Goal: Transaction & Acquisition: Obtain resource

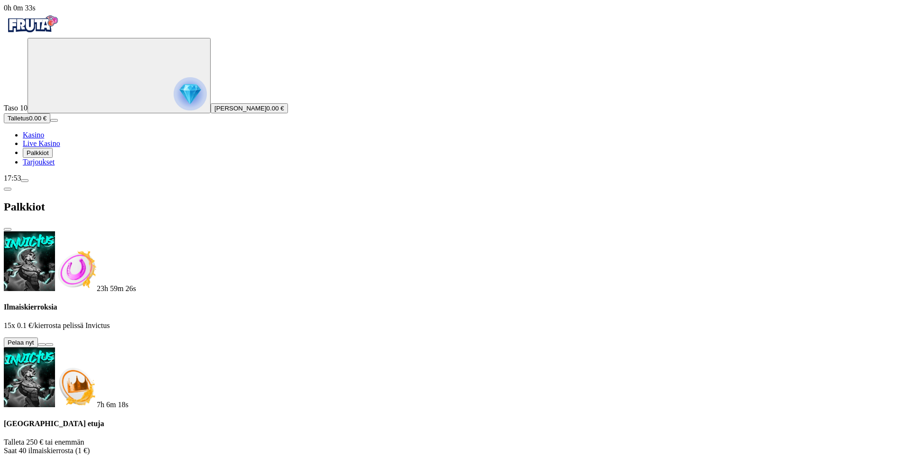
click at [46, 343] on button at bounding box center [42, 344] width 8 height 3
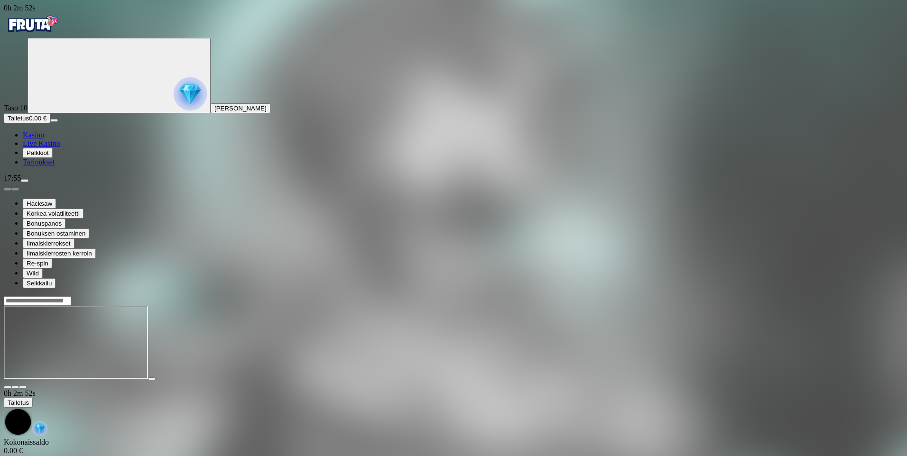
click at [44, 139] on span "Kasino" at bounding box center [33, 135] width 21 height 8
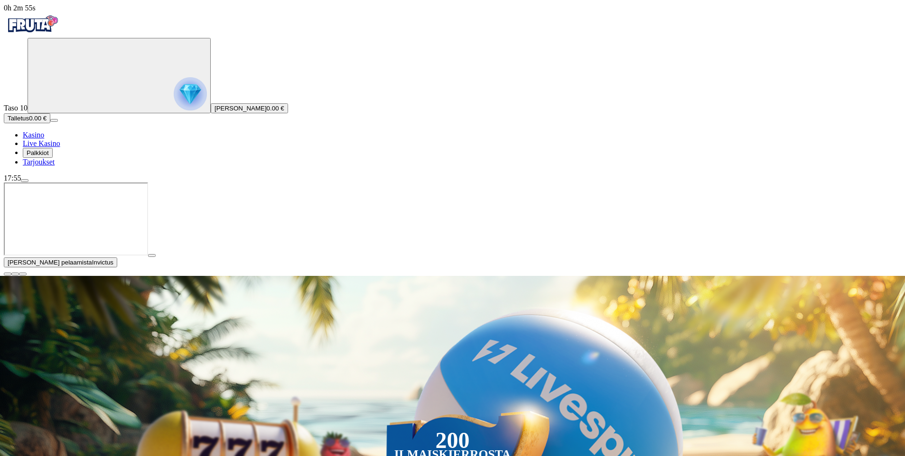
click at [8, 274] on span "close icon" at bounding box center [8, 274] width 0 height 0
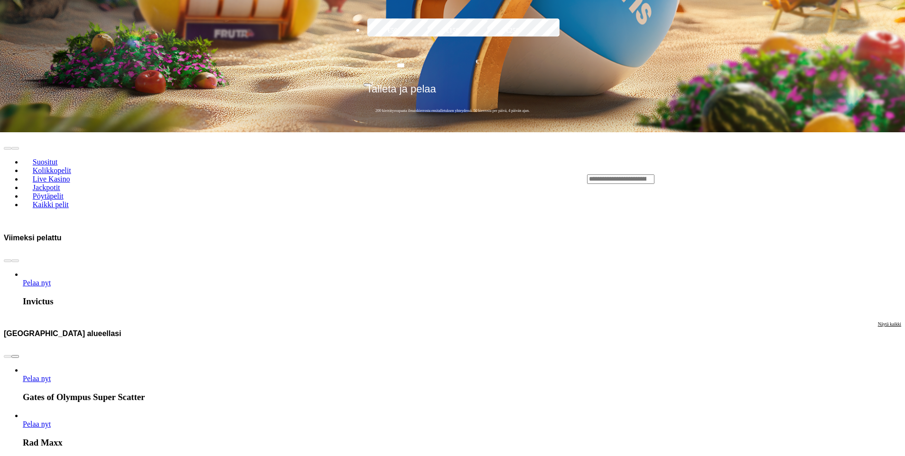
scroll to position [427, 0]
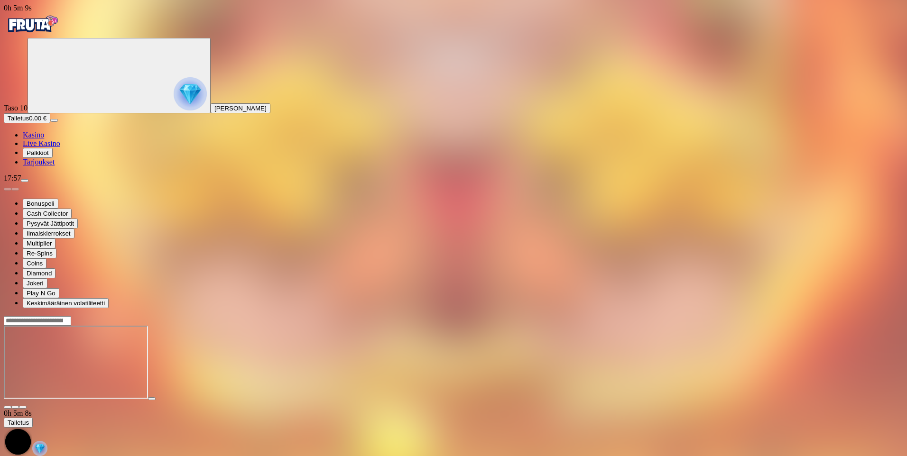
click at [44, 139] on link "Kasino" at bounding box center [33, 135] width 21 height 8
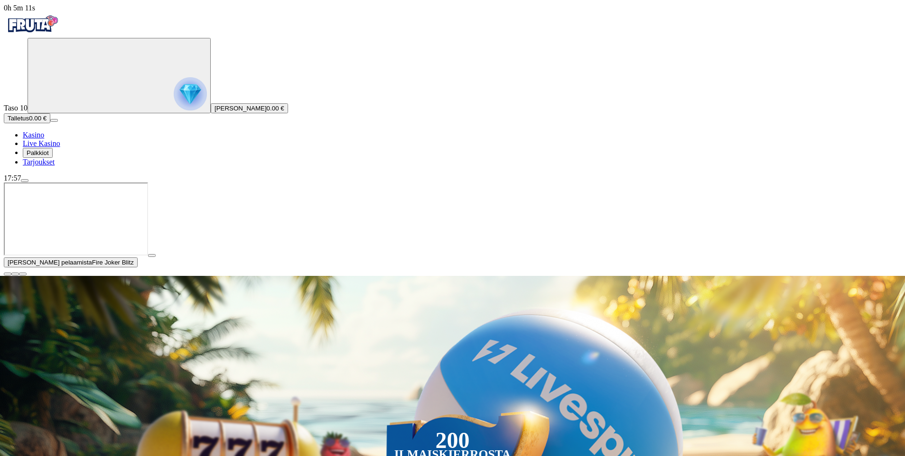
drag, startPoint x: 893, startPoint y: 370, endPoint x: 824, endPoint y: 331, distance: 78.8
click at [8, 274] on span "close icon" at bounding box center [8, 274] width 0 height 0
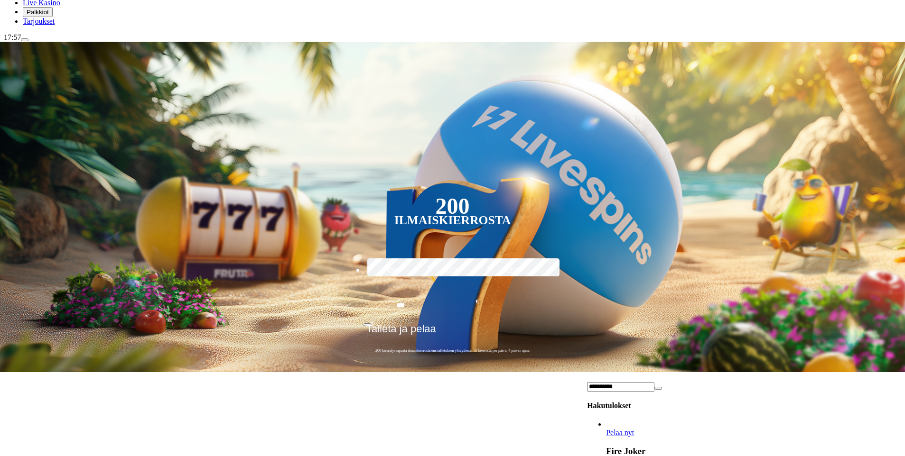
scroll to position [142, 0]
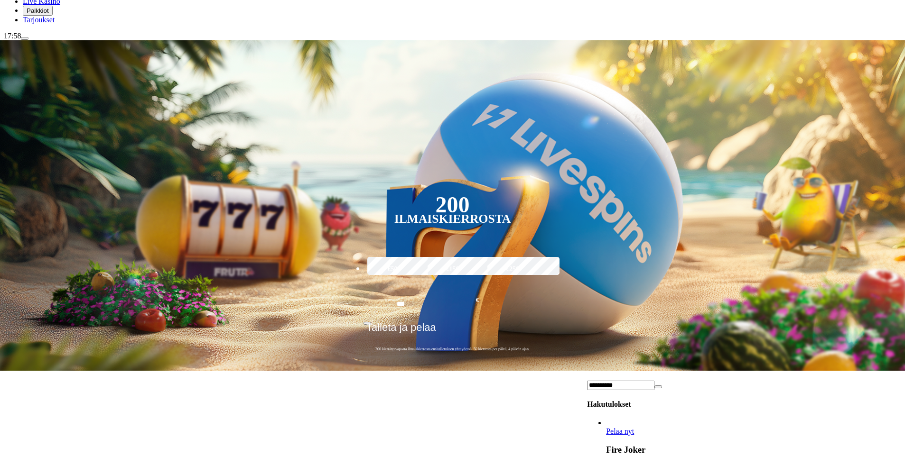
type input "**********"
click at [606, 436] on link "Fire Joker" at bounding box center [606, 436] width 0 height 0
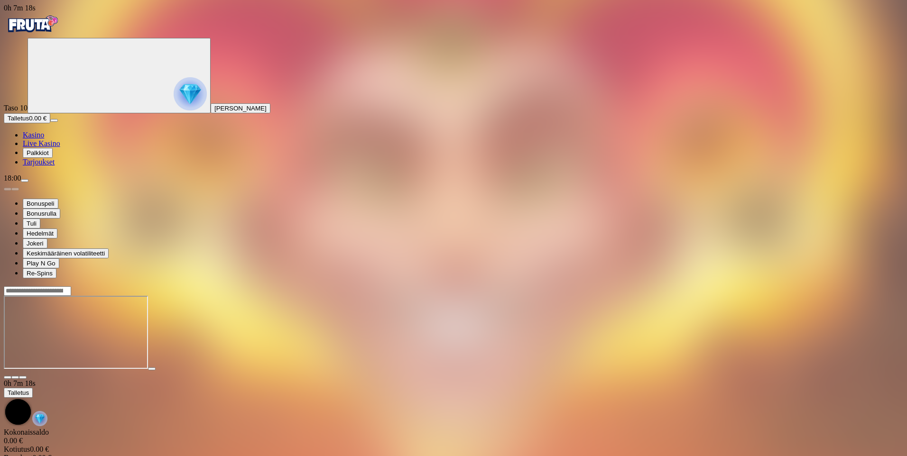
click at [44, 139] on span "Kasino" at bounding box center [33, 135] width 21 height 8
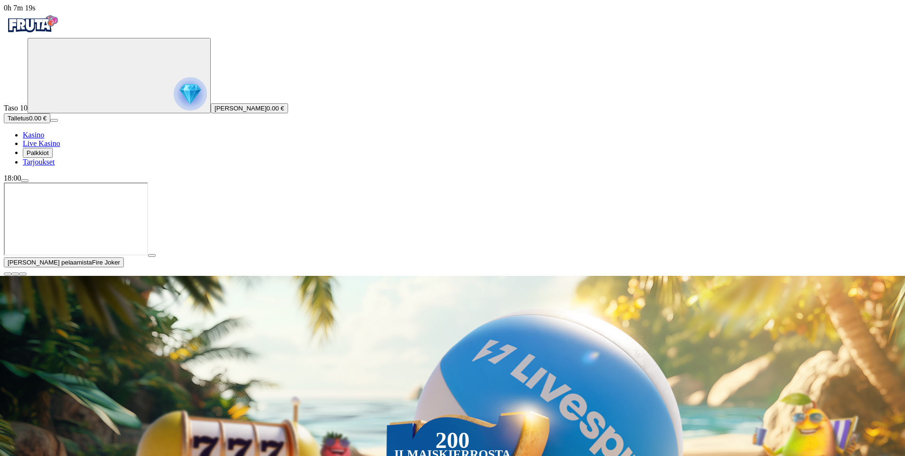
click at [8, 274] on span "close icon" at bounding box center [8, 274] width 0 height 0
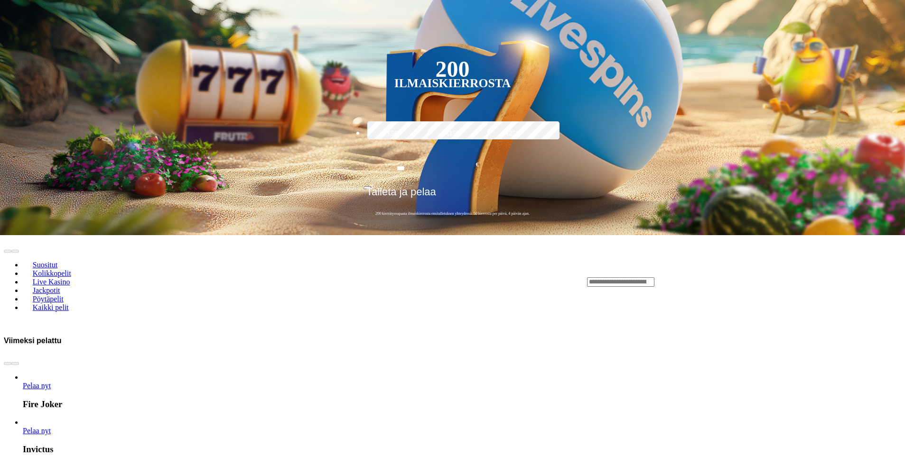
scroll to position [285, 0]
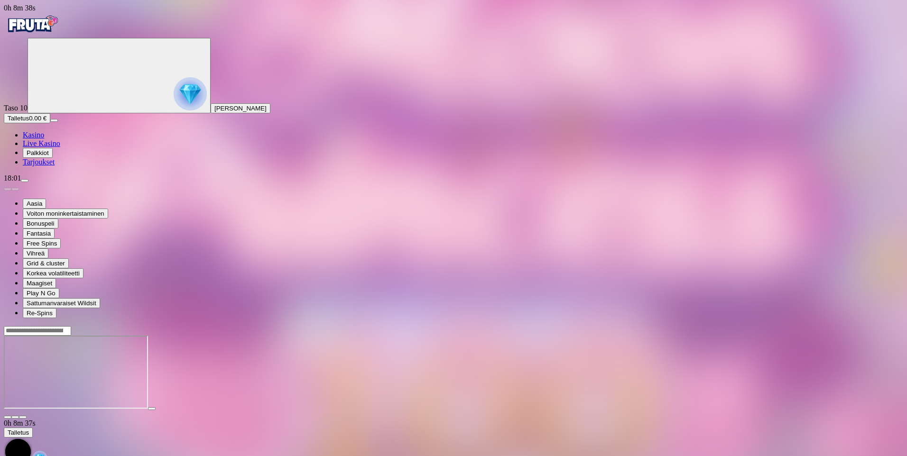
click at [44, 139] on span "Kasino" at bounding box center [33, 135] width 21 height 8
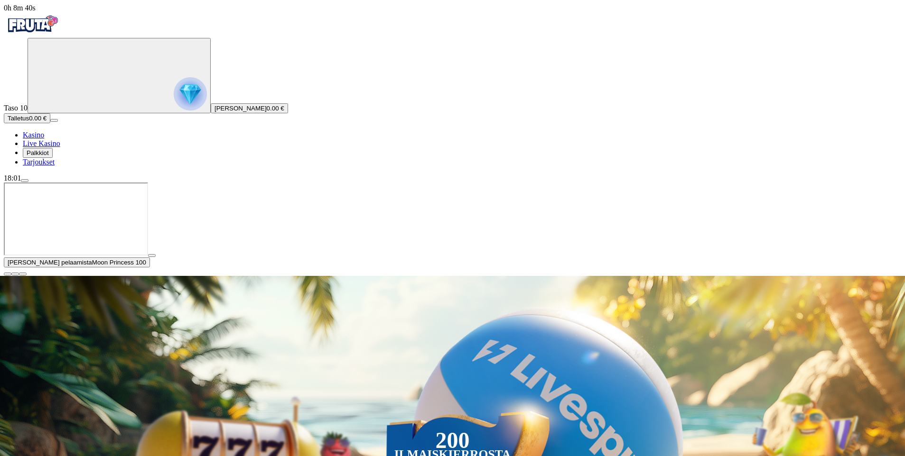
click at [8, 274] on span "close icon" at bounding box center [8, 274] width 0 height 0
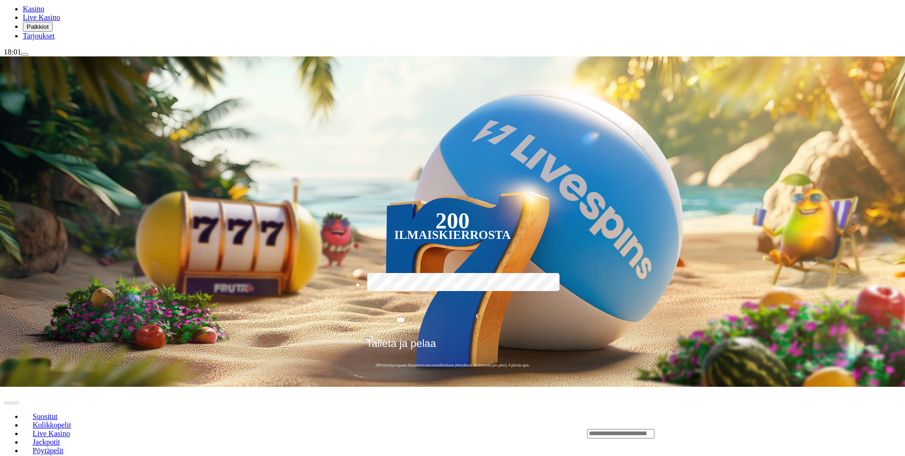
scroll to position [142, 0]
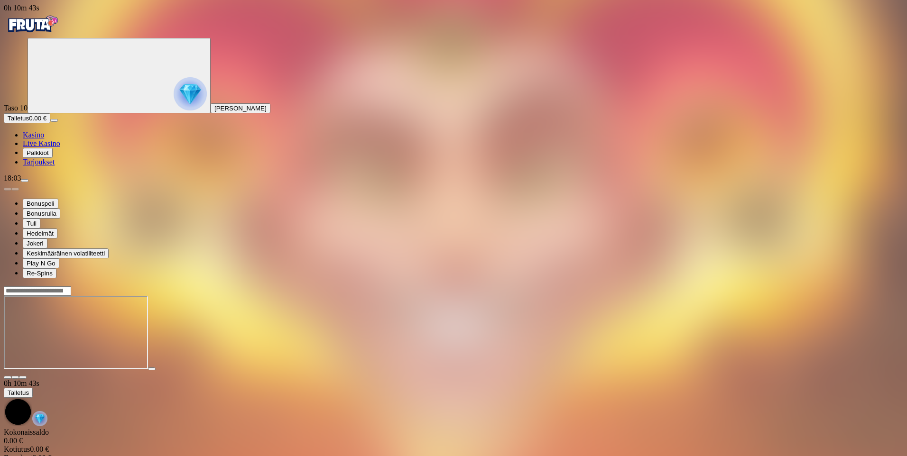
click at [174, 90] on img "Primary" at bounding box center [190, 93] width 33 height 33
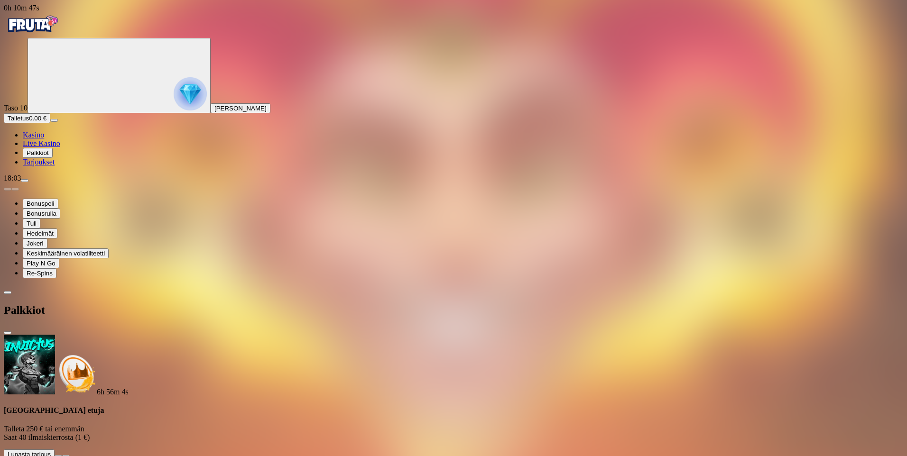
drag, startPoint x: 294, startPoint y: 157, endPoint x: 368, endPoint y: 154, distance: 74.5
click at [66, 456] on span "info icon" at bounding box center [66, 457] width 0 height 0
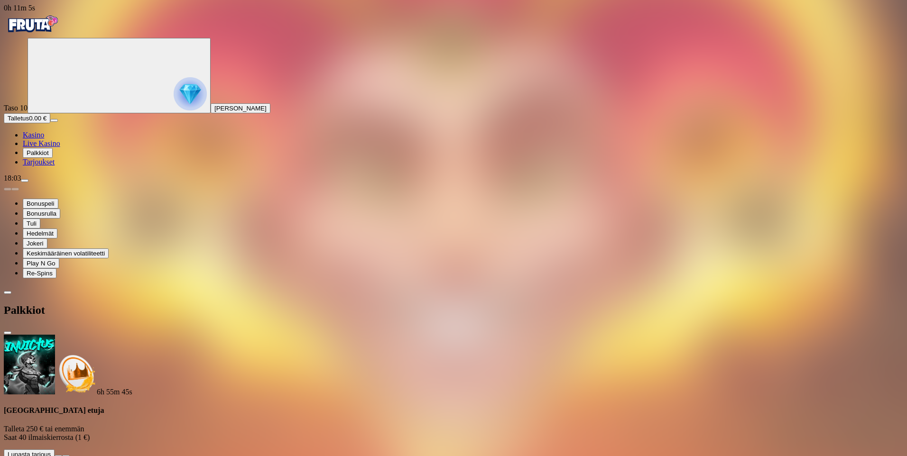
scroll to position [133, 0]
drag, startPoint x: 405, startPoint y: 225, endPoint x: 478, endPoint y: 226, distance: 73.1
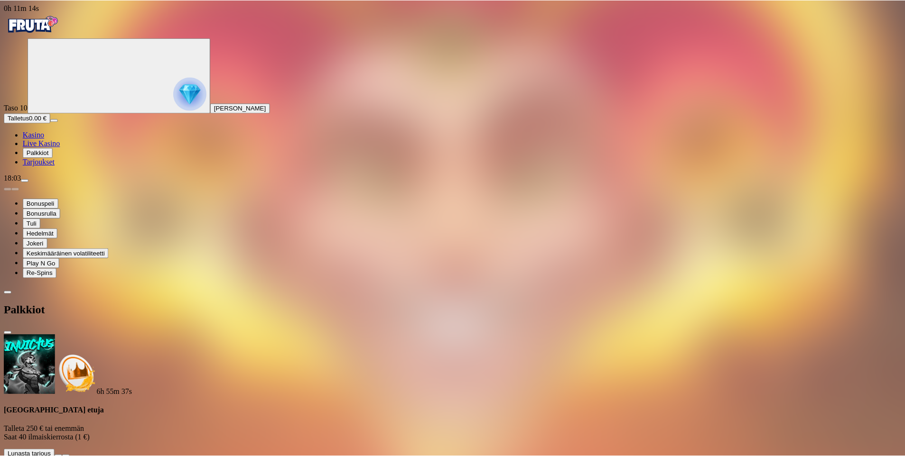
scroll to position [0, 0]
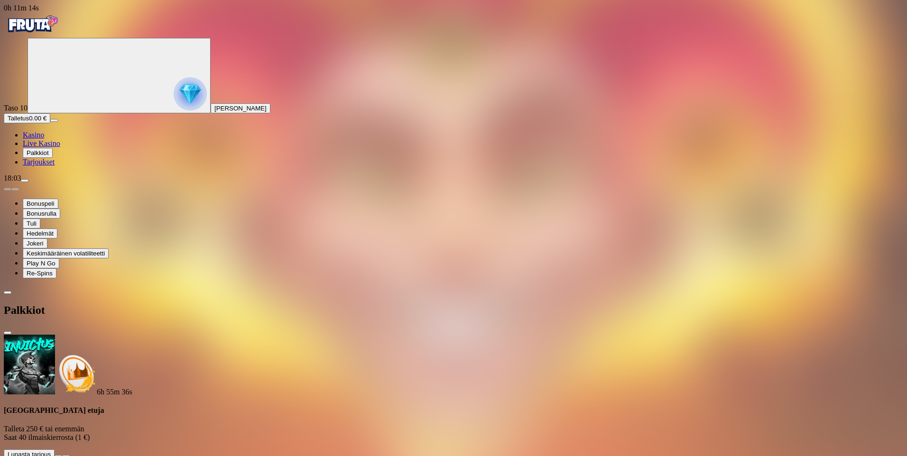
click at [55, 166] on span "Tarjoukset" at bounding box center [39, 162] width 32 height 8
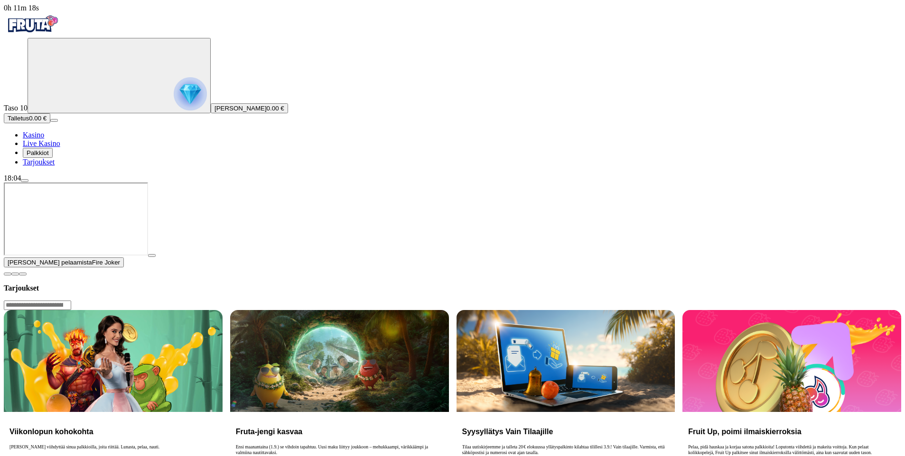
click at [8, 274] on span "close icon" at bounding box center [8, 274] width 0 height 0
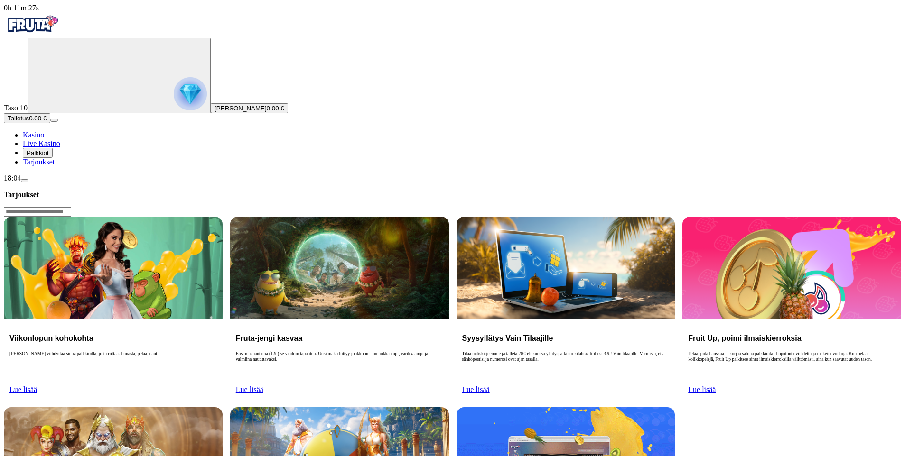
click at [37, 386] on link "Lue lisää" at bounding box center [23, 390] width 28 height 8
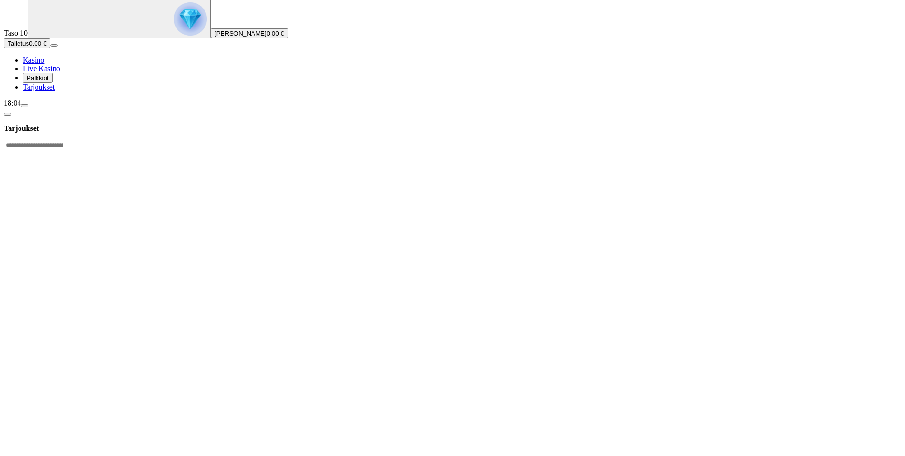
scroll to position [95, 0]
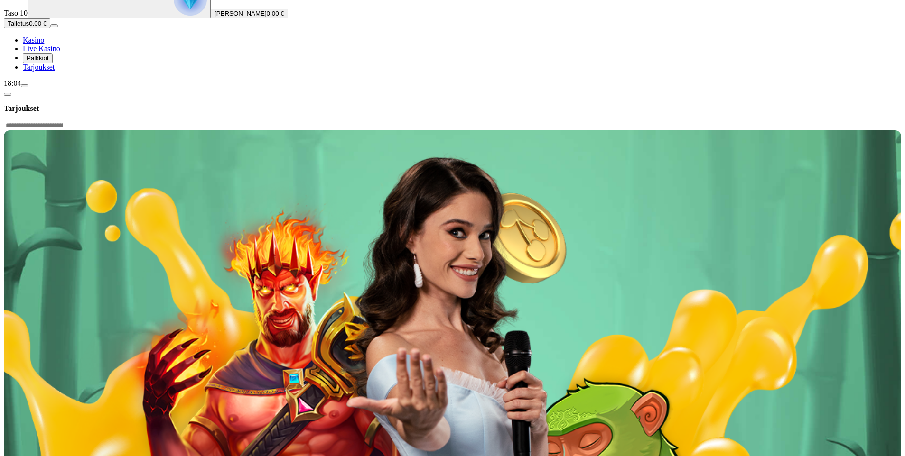
drag, startPoint x: 329, startPoint y: 377, endPoint x: 197, endPoint y: 380, distance: 131.4
drag, startPoint x: 197, startPoint y: 380, endPoint x: 179, endPoint y: 374, distance: 19.1
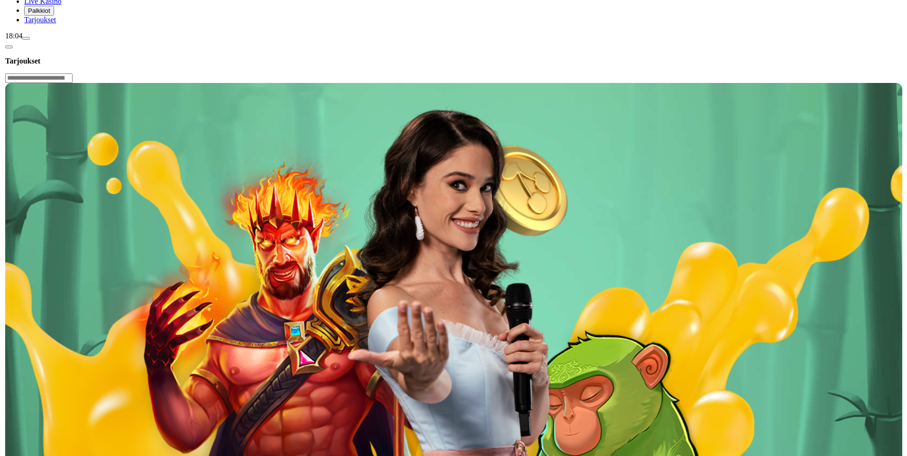
scroll to position [0, 0]
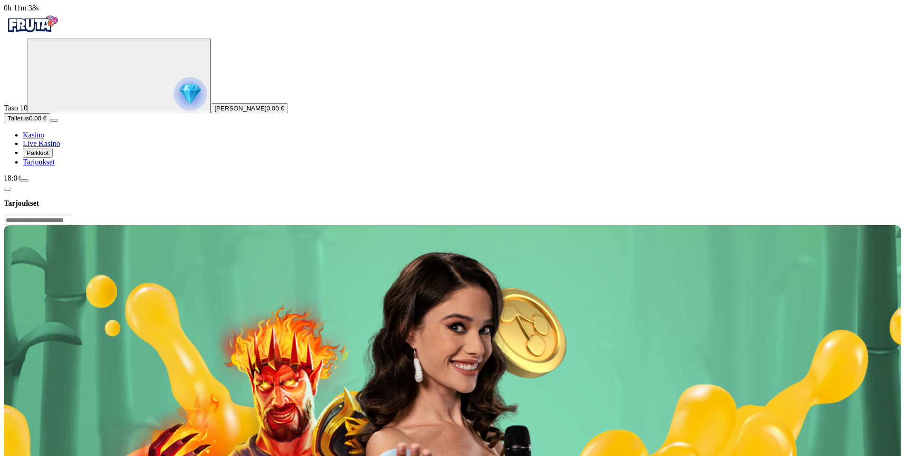
click at [25, 181] on span "menu icon" at bounding box center [25, 181] width 0 height 0
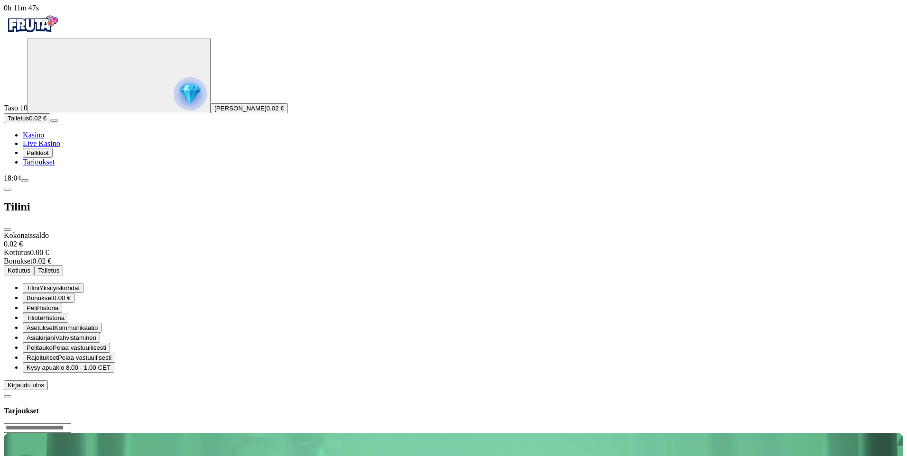
click at [44, 389] on span "Kirjaudu ulos" at bounding box center [26, 385] width 37 height 7
